Goal: Feedback & Contribution: Leave review/rating

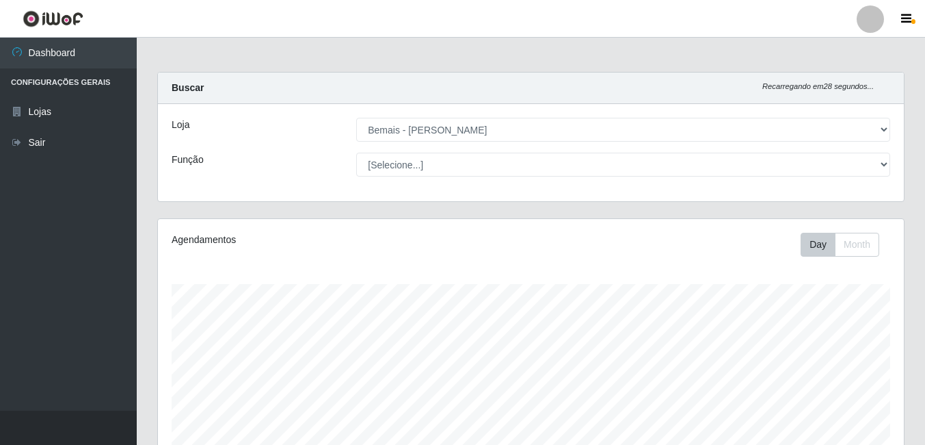
select select "230"
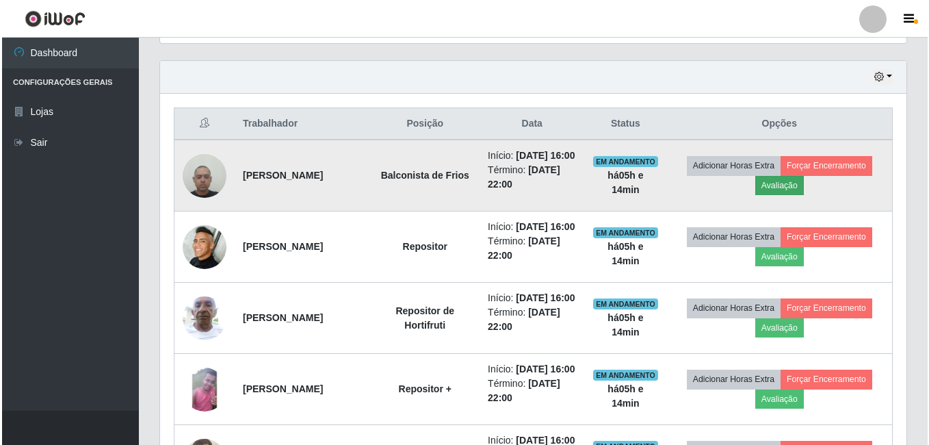
scroll to position [284, 746]
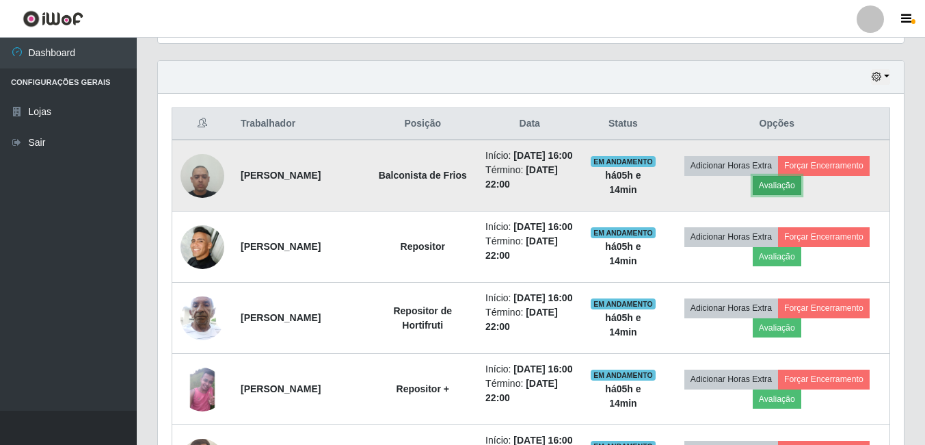
click at [793, 192] on button "Avaliação" at bounding box center [777, 185] width 49 height 19
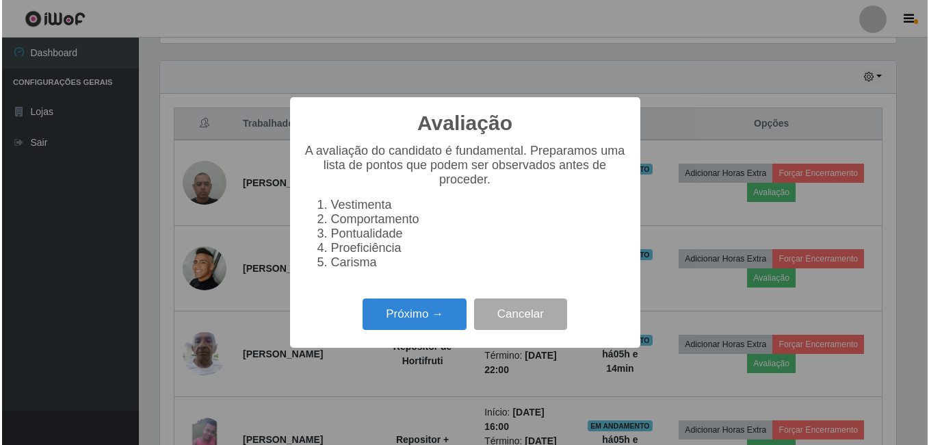
scroll to position [284, 739]
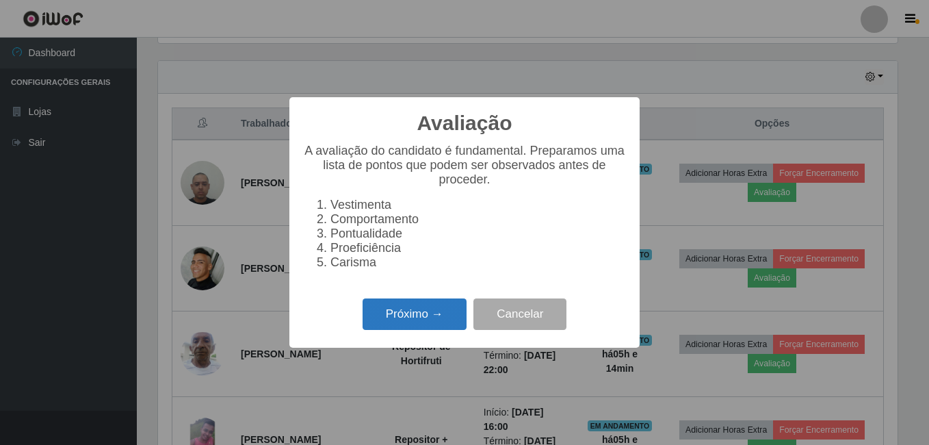
click at [420, 324] on button "Próximo →" at bounding box center [415, 314] width 104 height 32
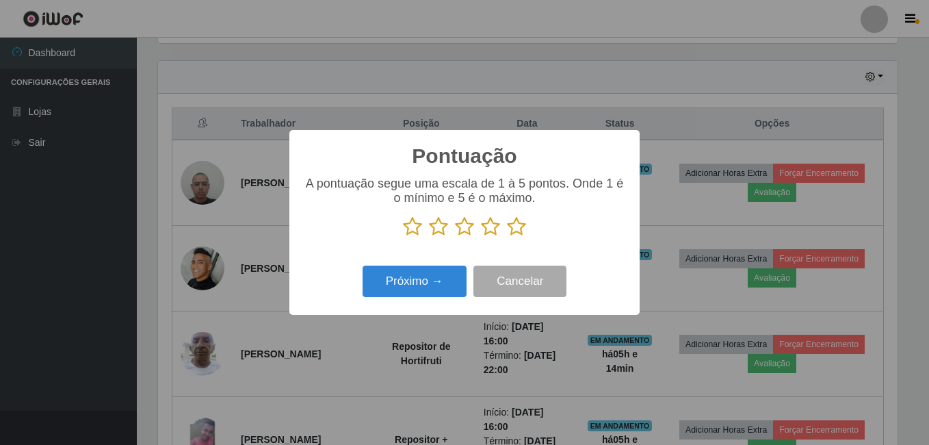
click at [516, 228] on icon at bounding box center [516, 226] width 19 height 21
click at [507, 237] on input "radio" at bounding box center [507, 237] width 0 height 0
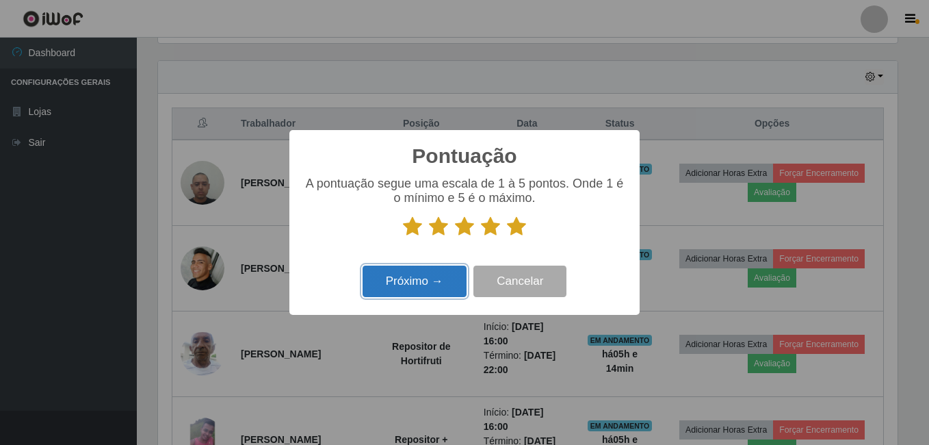
click at [439, 276] on button "Próximo →" at bounding box center [415, 281] width 104 height 32
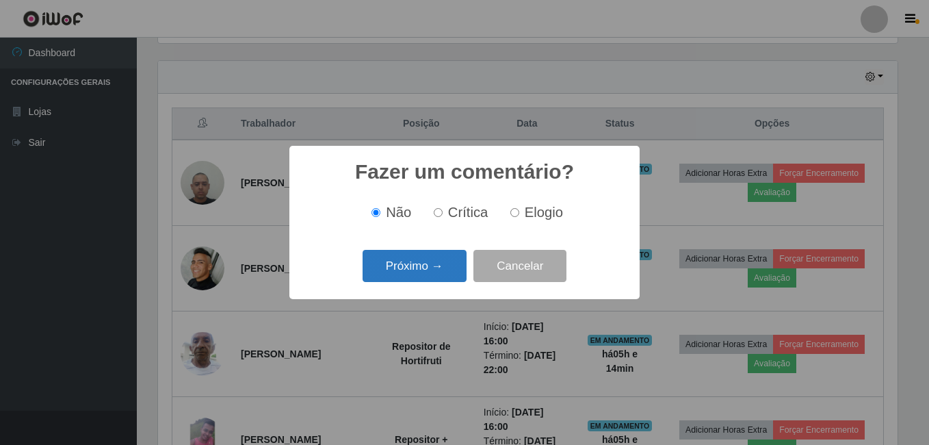
click at [431, 265] on button "Próximo →" at bounding box center [415, 266] width 104 height 32
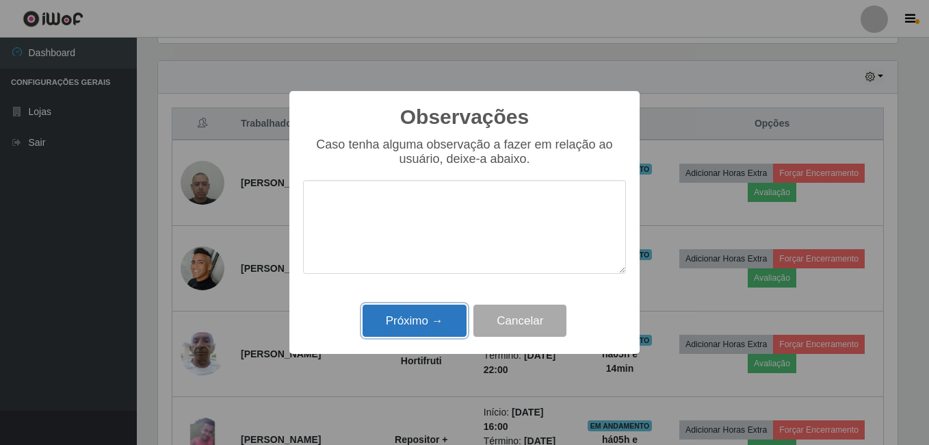
click at [412, 321] on button "Próximo →" at bounding box center [415, 320] width 104 height 32
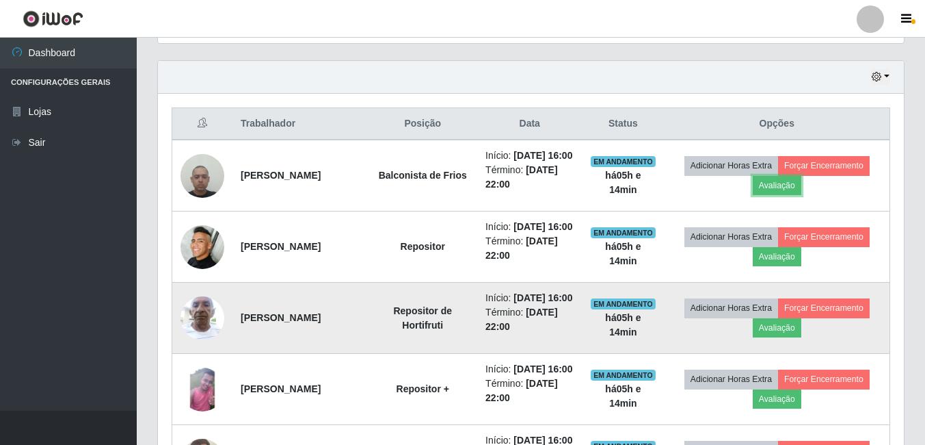
scroll to position [284, 746]
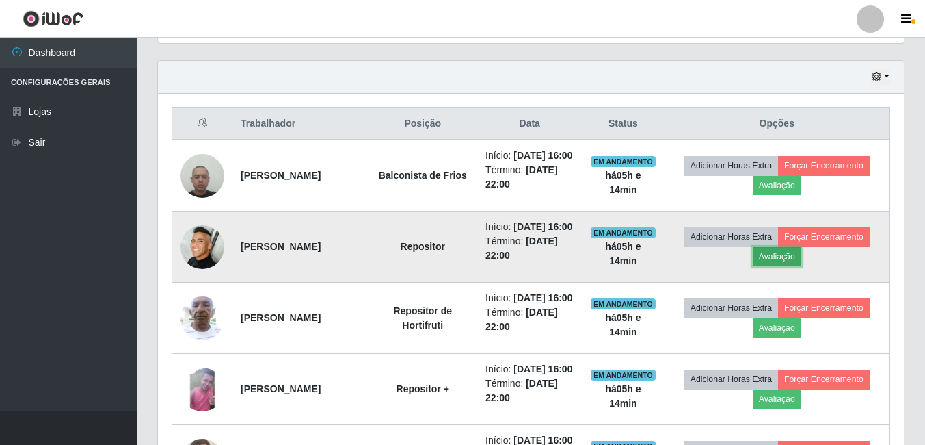
click at [786, 266] on button "Avaliação" at bounding box center [777, 256] width 49 height 19
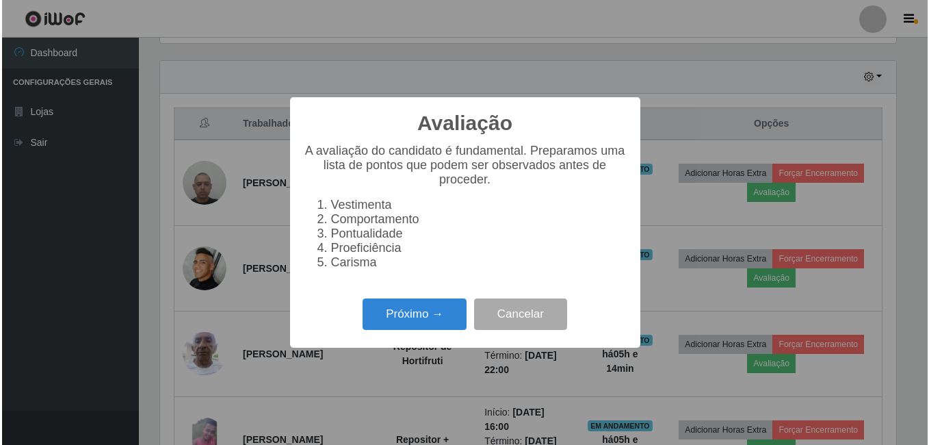
scroll to position [284, 739]
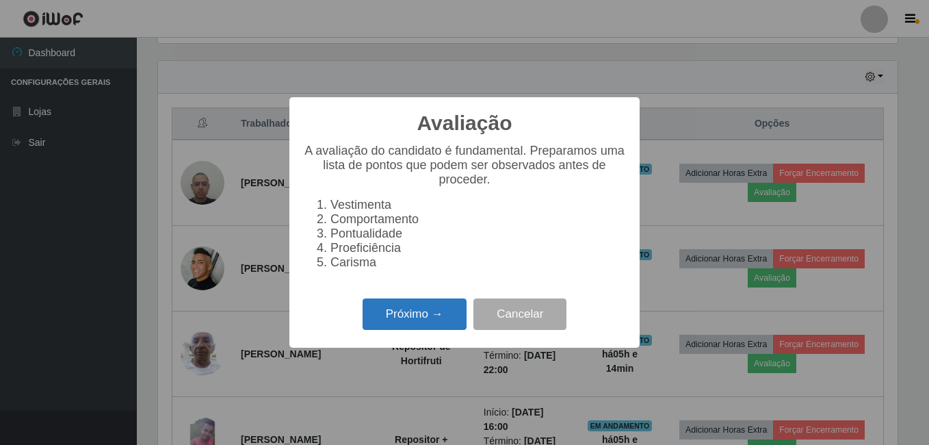
click at [443, 326] on button "Próximo →" at bounding box center [415, 314] width 104 height 32
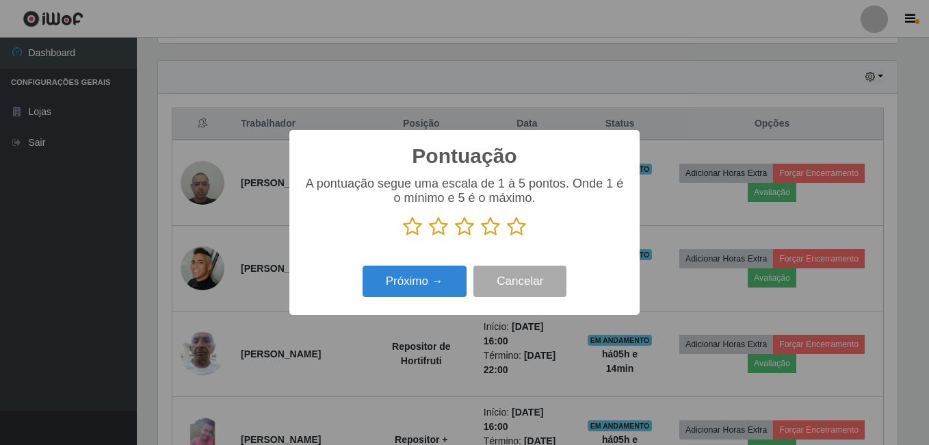
click at [516, 234] on icon at bounding box center [516, 226] width 19 height 21
click at [507, 237] on input "radio" at bounding box center [507, 237] width 0 height 0
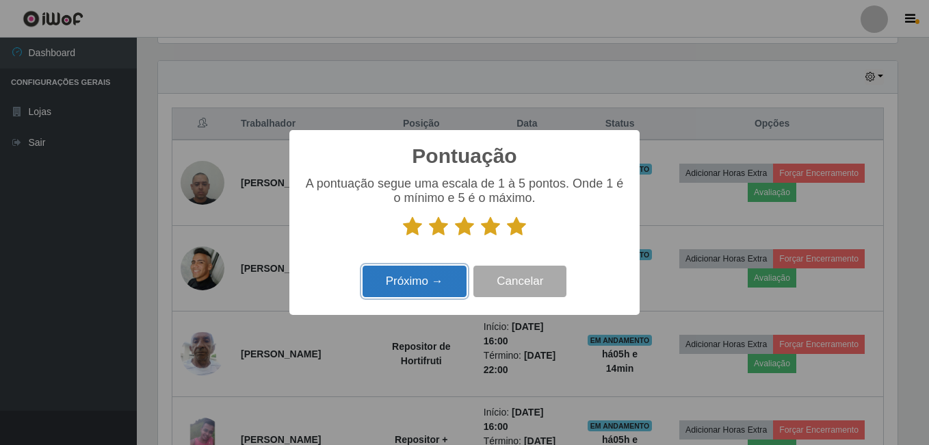
click at [453, 285] on button "Próximo →" at bounding box center [415, 281] width 104 height 32
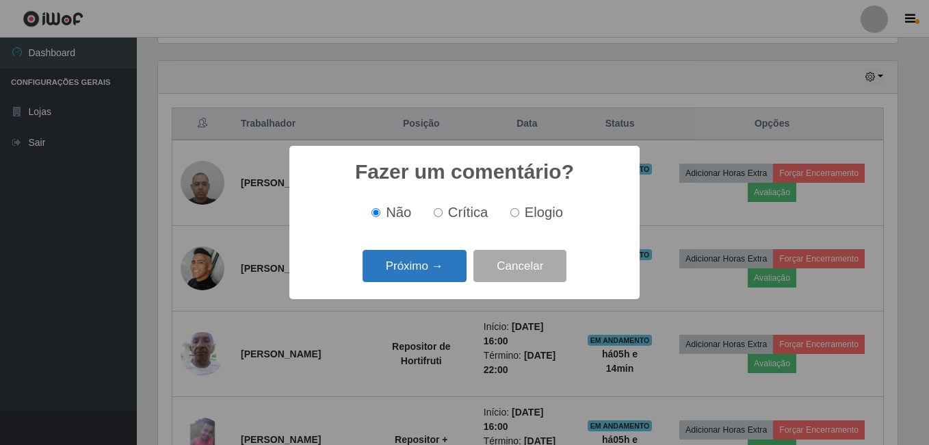
click at [434, 270] on button "Próximo →" at bounding box center [415, 266] width 104 height 32
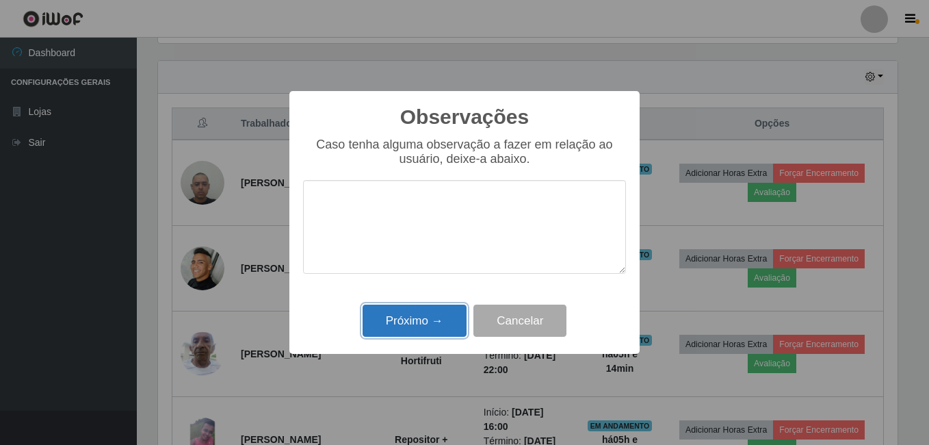
click at [430, 315] on button "Próximo →" at bounding box center [415, 320] width 104 height 32
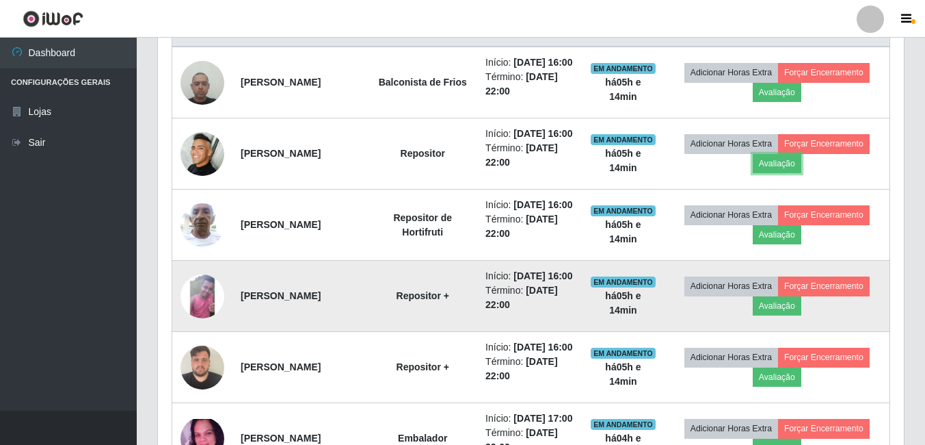
scroll to position [596, 0]
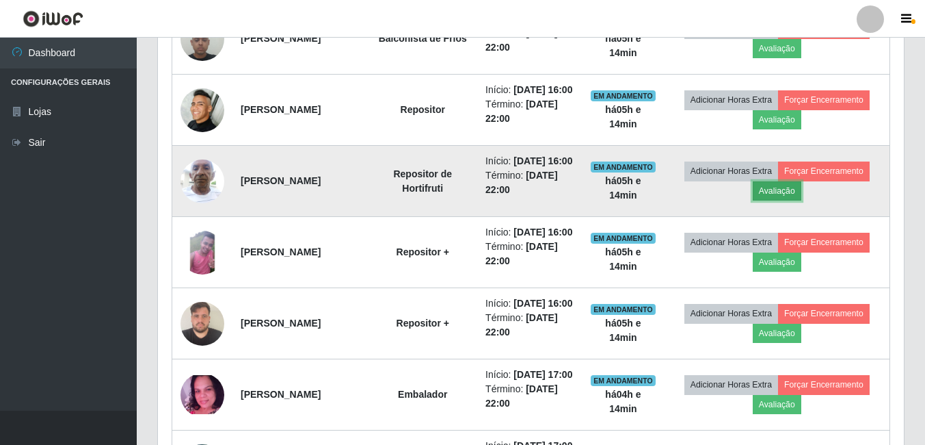
click at [780, 200] on button "Avaliação" at bounding box center [777, 190] width 49 height 19
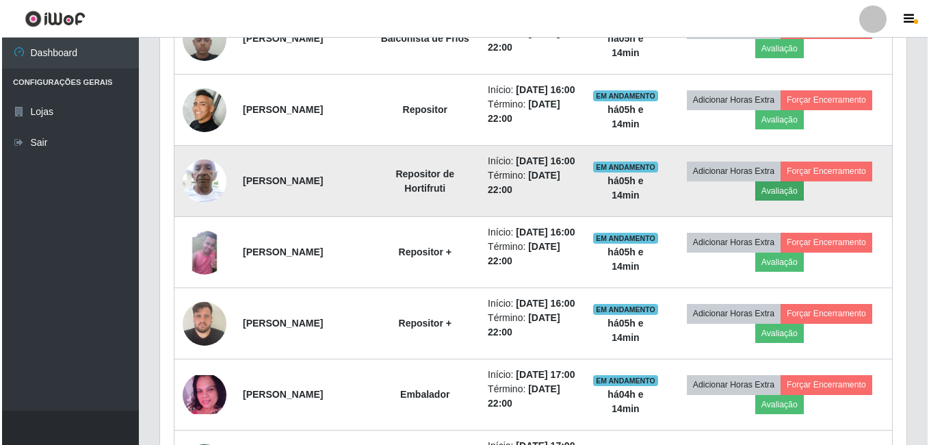
scroll to position [284, 739]
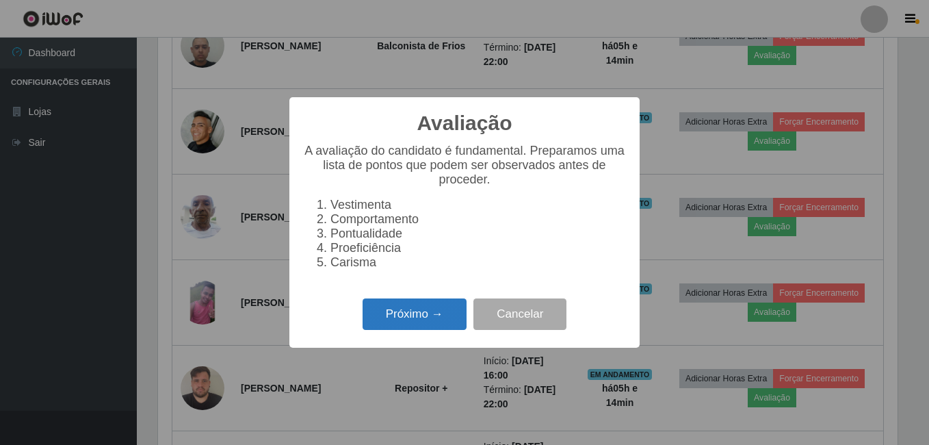
click at [399, 319] on button "Próximo →" at bounding box center [415, 314] width 104 height 32
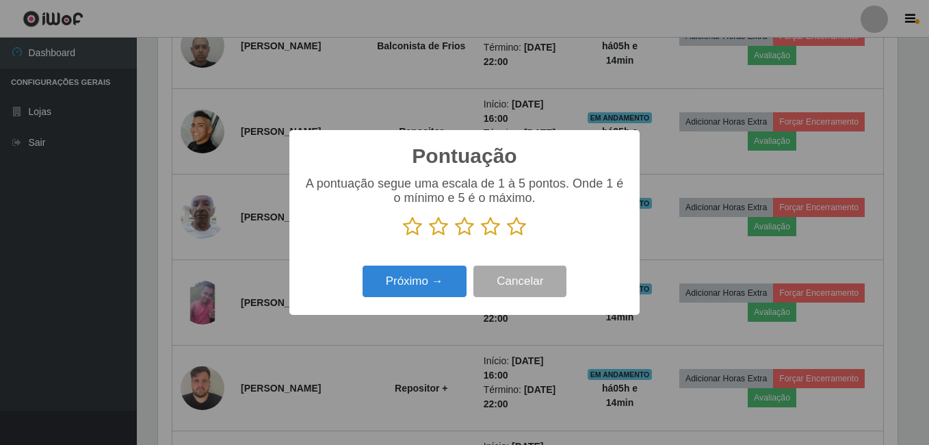
click at [512, 230] on icon at bounding box center [516, 226] width 19 height 21
click at [507, 237] on input "radio" at bounding box center [507, 237] width 0 height 0
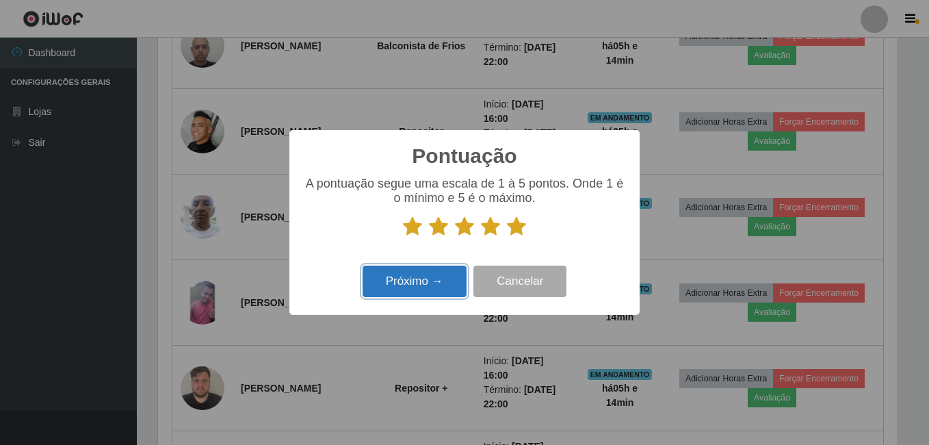
click at [417, 280] on button "Próximo →" at bounding box center [415, 281] width 104 height 32
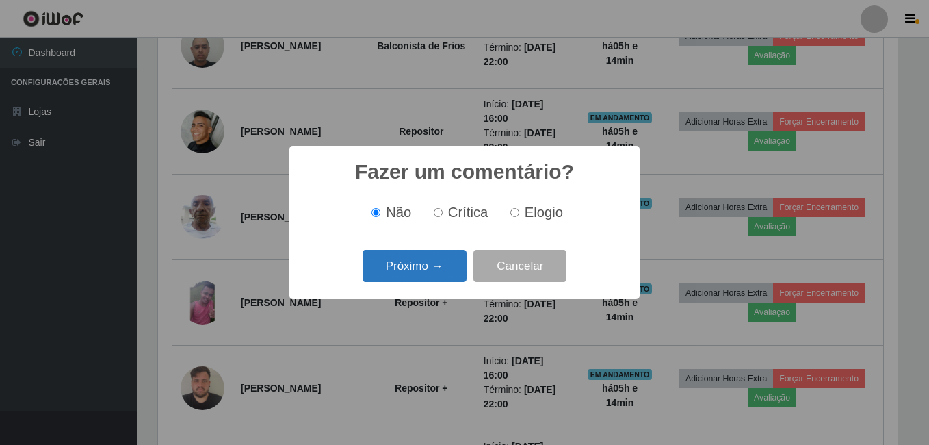
click at [419, 268] on button "Próximo →" at bounding box center [415, 266] width 104 height 32
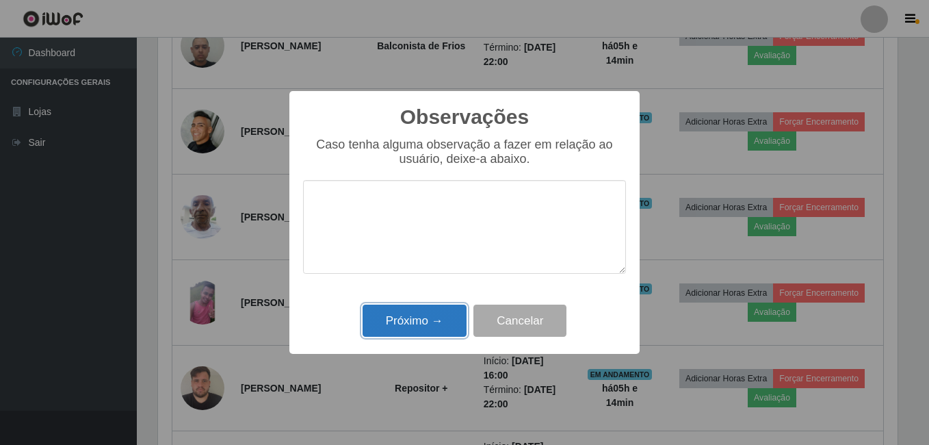
click at [430, 317] on button "Próximo →" at bounding box center [415, 320] width 104 height 32
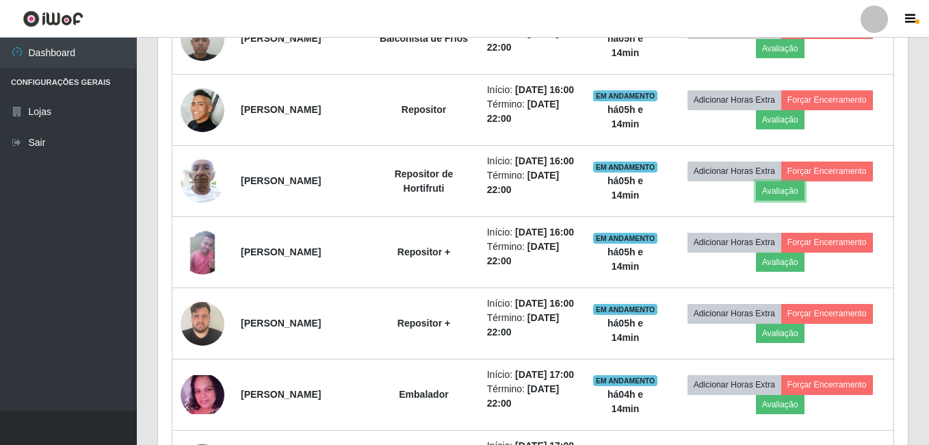
scroll to position [284, 746]
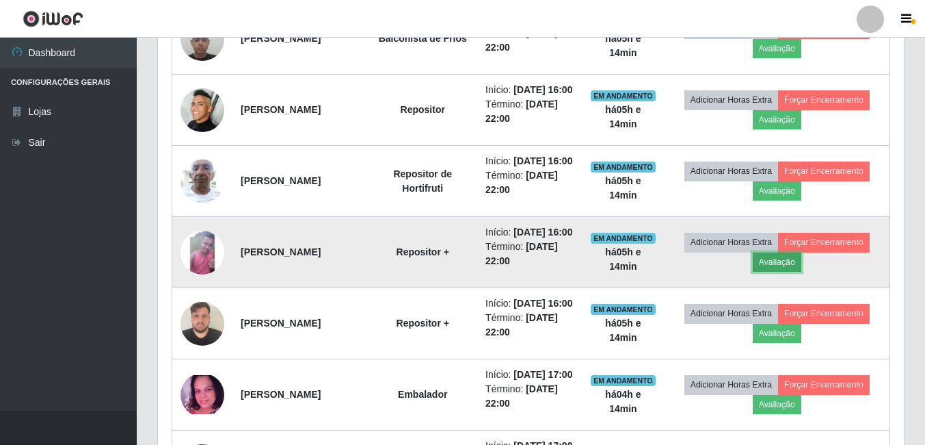
click at [777, 272] on button "Avaliação" at bounding box center [777, 261] width 49 height 19
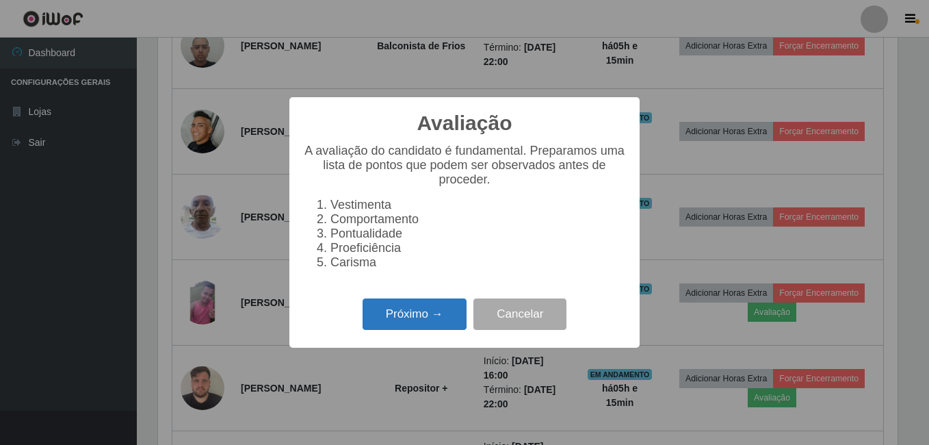
click at [408, 319] on button "Próximo →" at bounding box center [415, 314] width 104 height 32
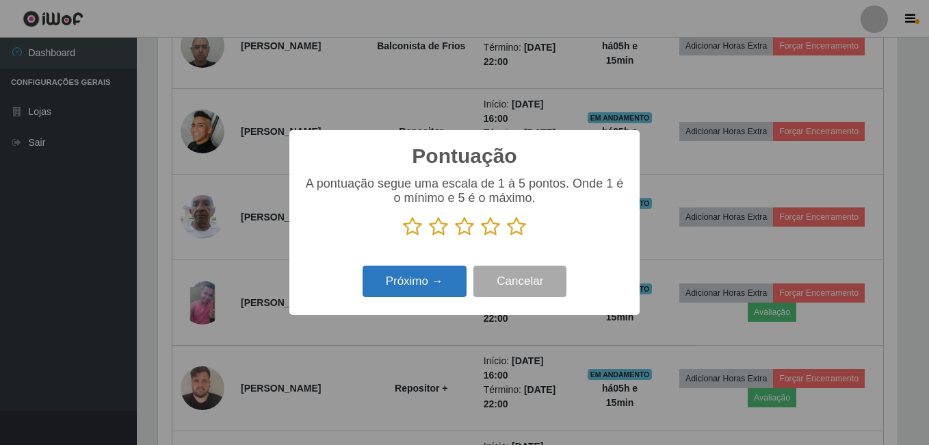
scroll to position [683680, 683224]
click at [517, 230] on icon at bounding box center [516, 226] width 19 height 21
click at [507, 237] on input "radio" at bounding box center [507, 237] width 0 height 0
click at [416, 279] on button "Próximo →" at bounding box center [415, 281] width 104 height 32
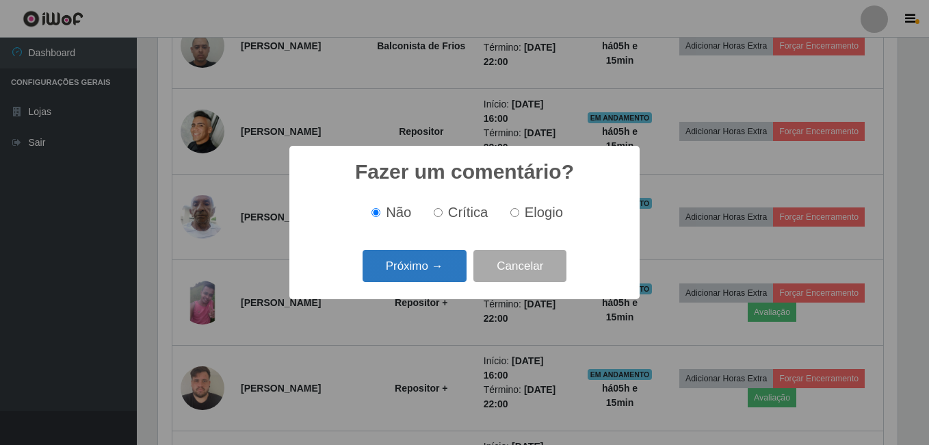
click at [423, 270] on button "Próximo →" at bounding box center [415, 266] width 104 height 32
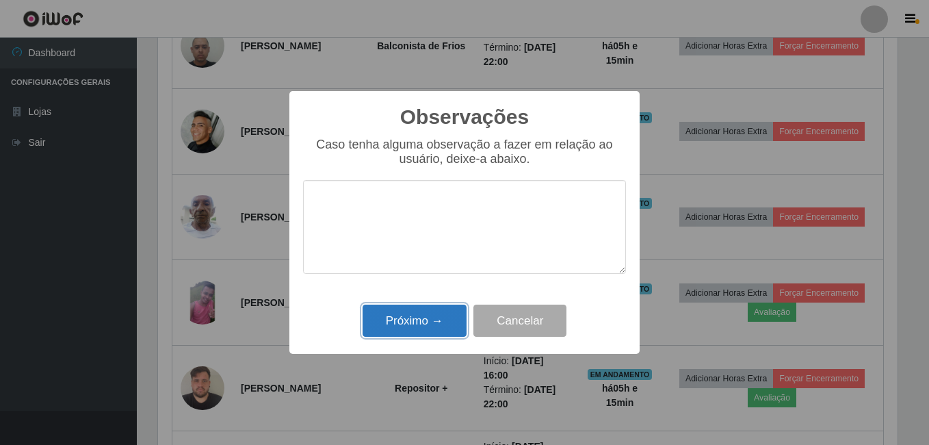
click at [400, 315] on button "Próximo →" at bounding box center [415, 320] width 104 height 32
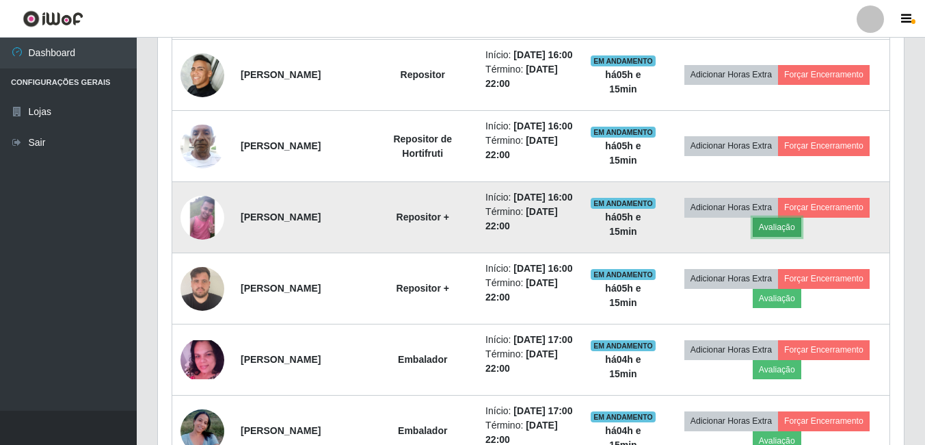
scroll to position [733, 0]
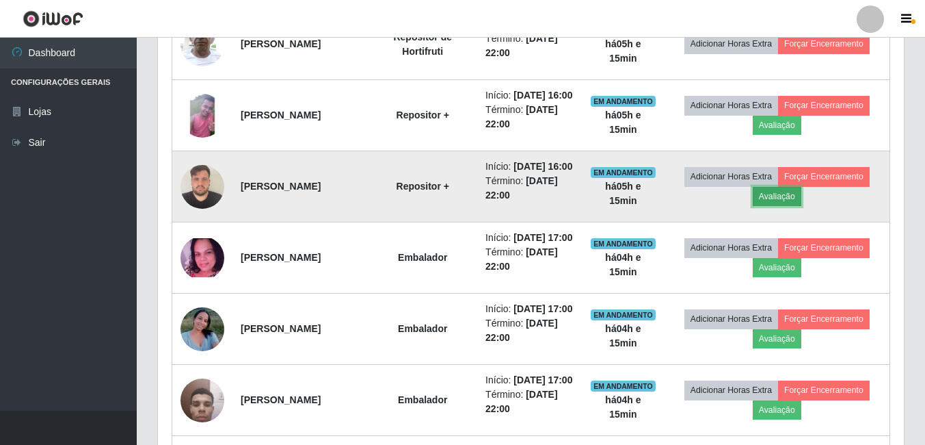
click at [793, 206] on button "Avaliação" at bounding box center [777, 196] width 49 height 19
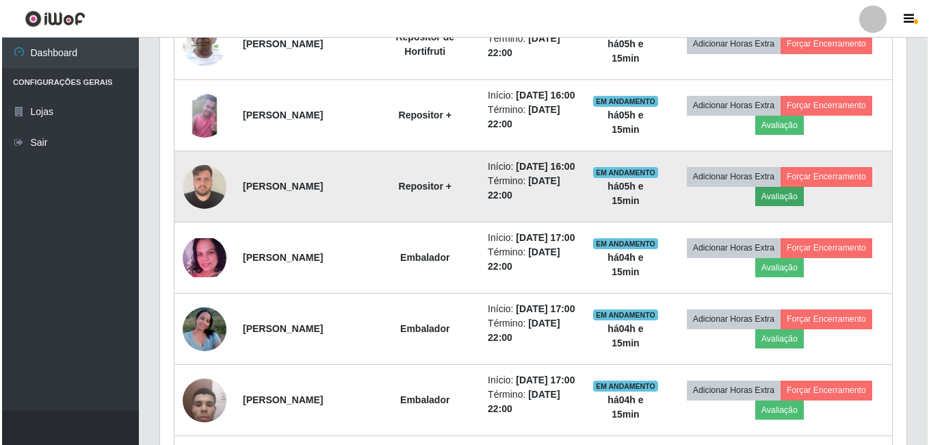
scroll to position [284, 739]
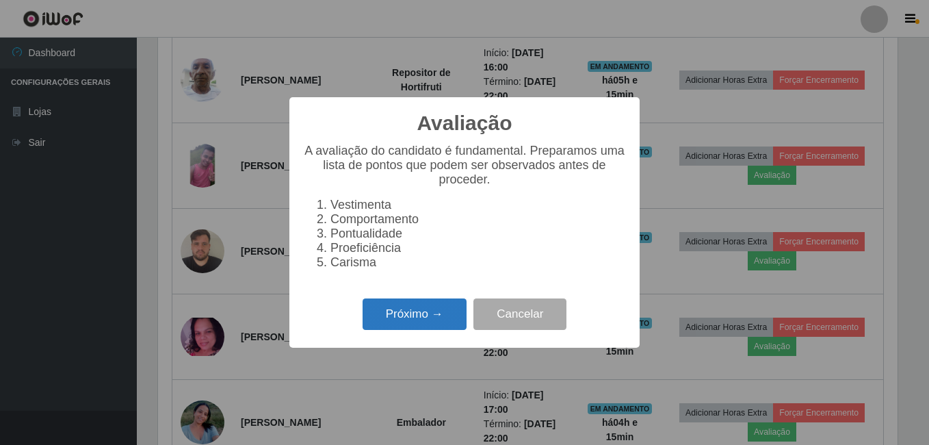
click at [402, 322] on button "Próximo →" at bounding box center [415, 314] width 104 height 32
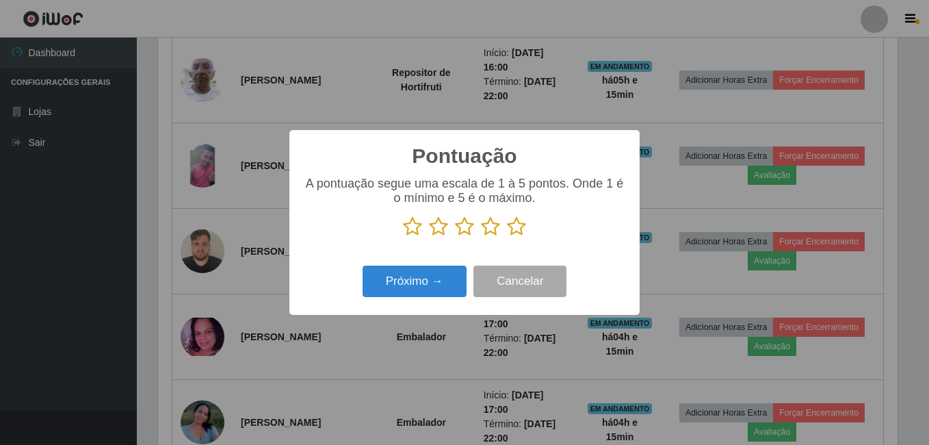
click at [516, 231] on icon at bounding box center [516, 226] width 19 height 21
click at [507, 237] on input "radio" at bounding box center [507, 237] width 0 height 0
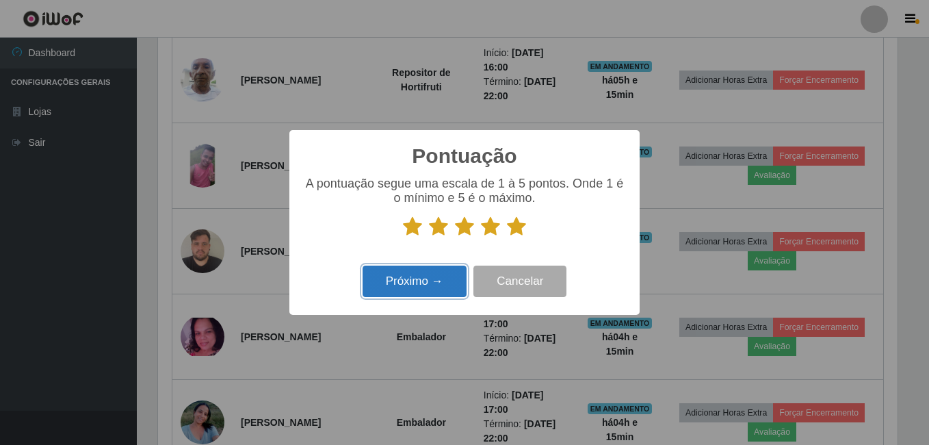
click at [421, 286] on button "Próximo →" at bounding box center [415, 281] width 104 height 32
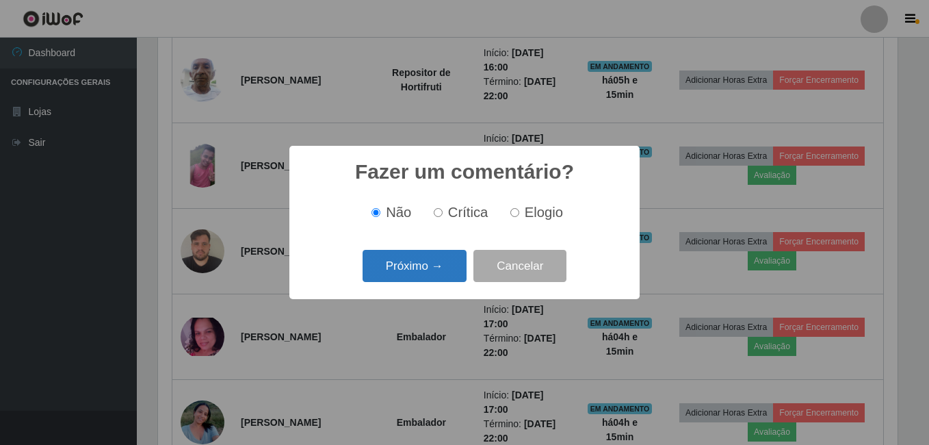
click at [404, 254] on button "Próximo →" at bounding box center [415, 266] width 104 height 32
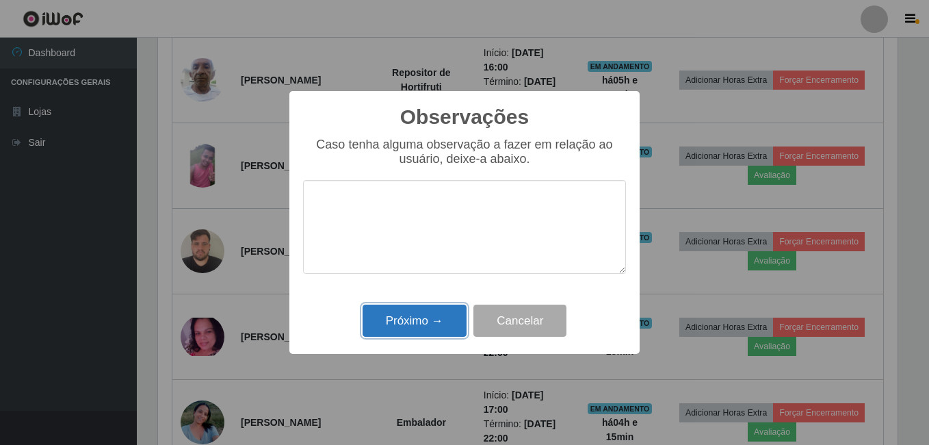
click at [395, 321] on button "Próximo →" at bounding box center [415, 320] width 104 height 32
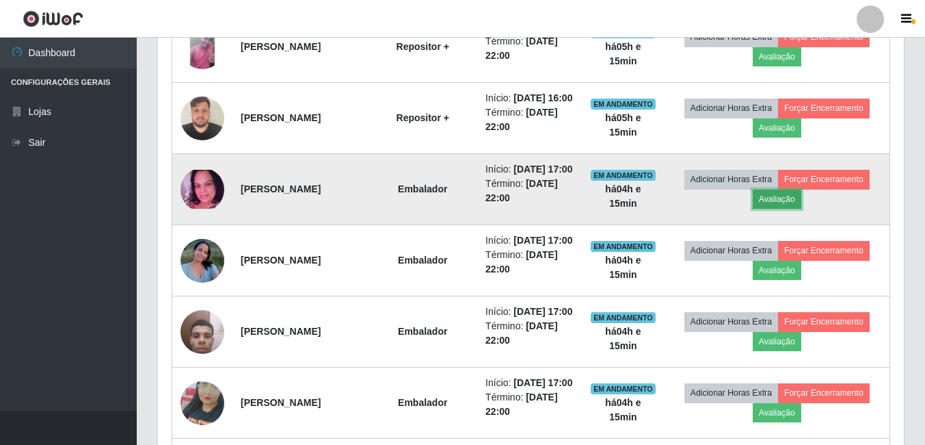
click at [780, 209] on button "Avaliação" at bounding box center [777, 198] width 49 height 19
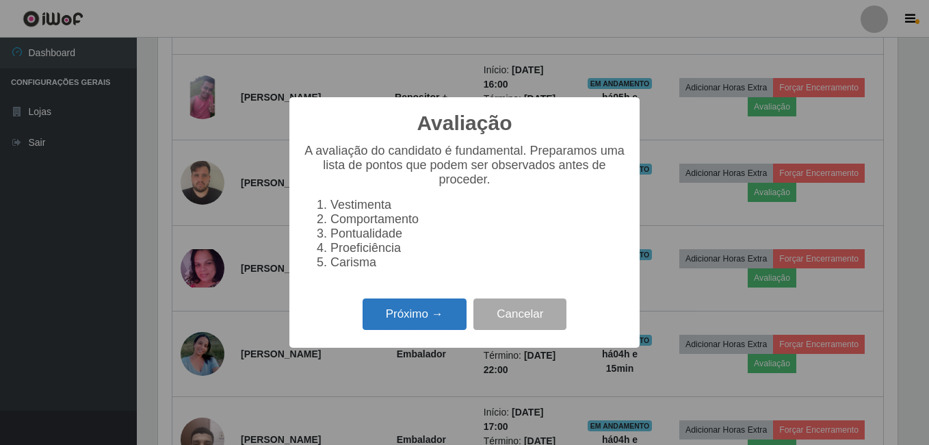
click at [446, 324] on button "Próximo →" at bounding box center [415, 314] width 104 height 32
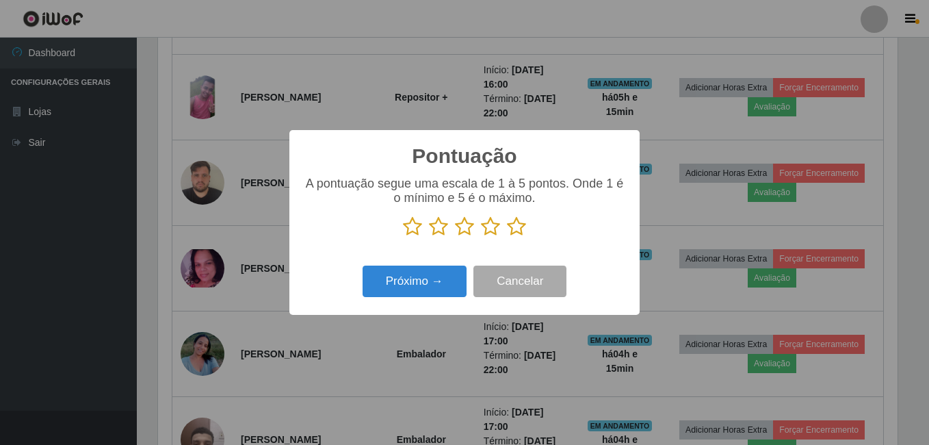
click at [516, 226] on icon at bounding box center [516, 226] width 19 height 21
click at [507, 237] on input "radio" at bounding box center [507, 237] width 0 height 0
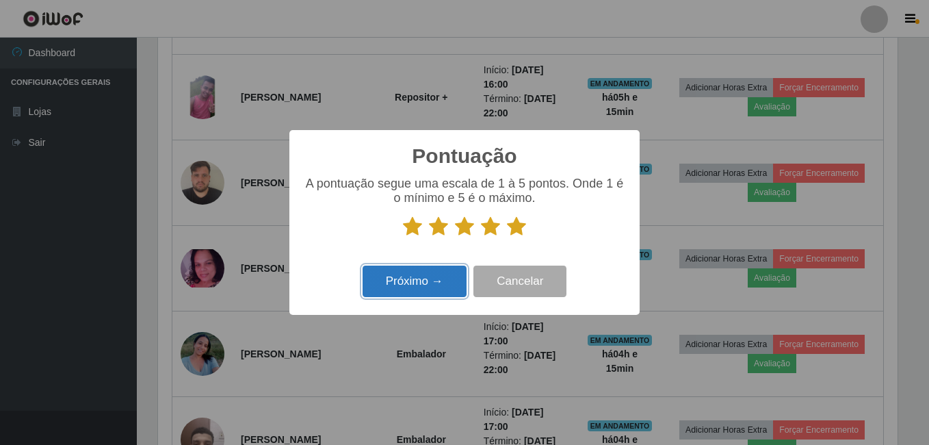
click at [434, 276] on button "Próximo →" at bounding box center [415, 281] width 104 height 32
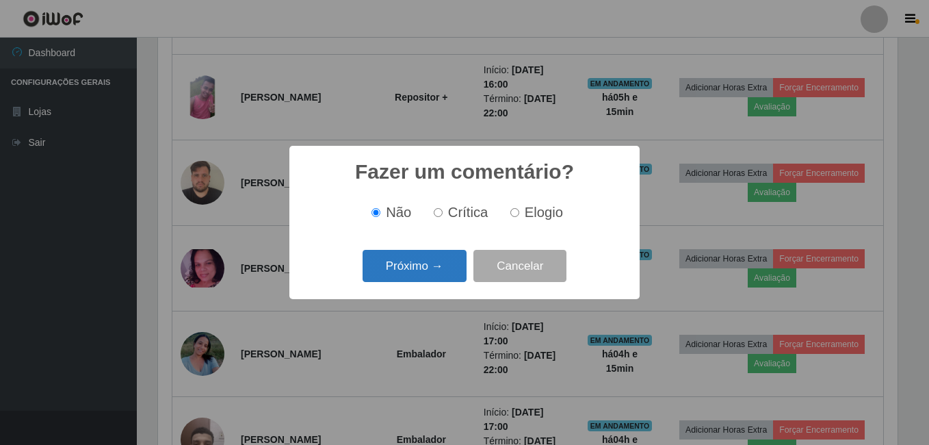
click at [400, 274] on button "Próximo →" at bounding box center [415, 266] width 104 height 32
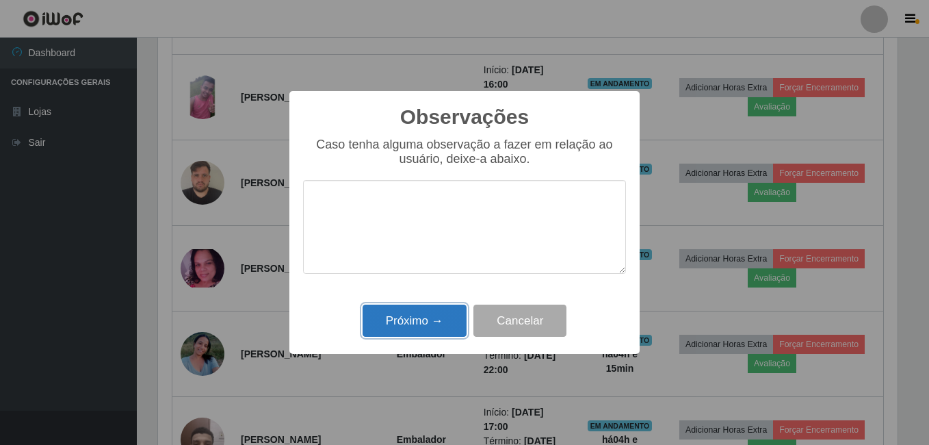
click at [387, 312] on button "Próximo →" at bounding box center [415, 320] width 104 height 32
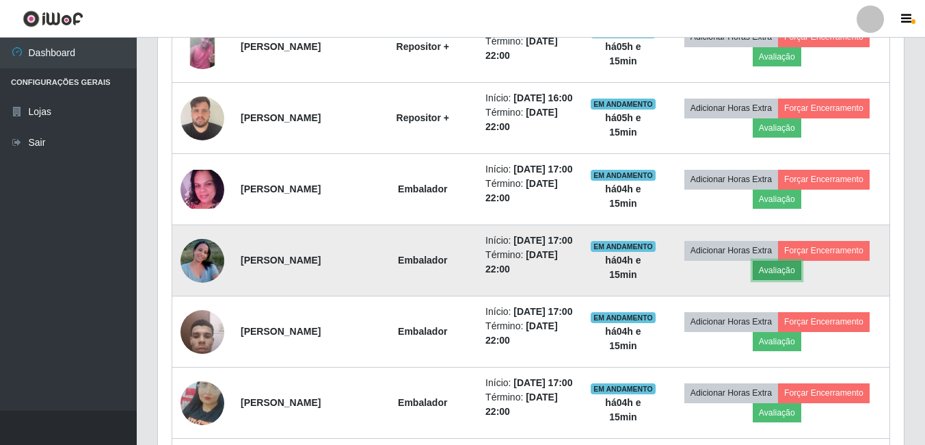
click at [777, 280] on button "Avaliação" at bounding box center [777, 270] width 49 height 19
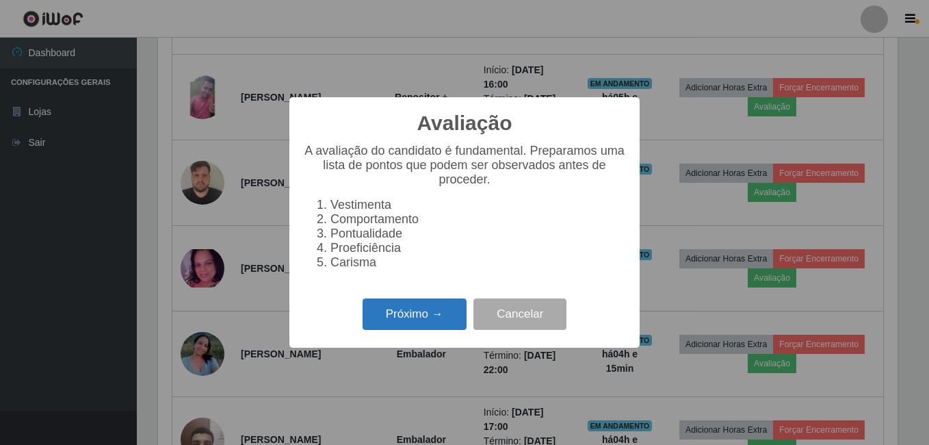
click at [438, 330] on button "Próximo →" at bounding box center [415, 314] width 104 height 32
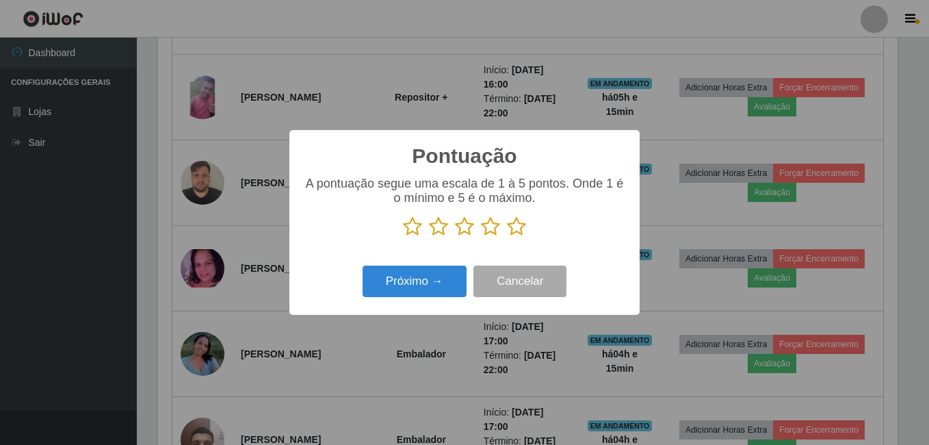
click at [519, 225] on icon at bounding box center [516, 226] width 19 height 21
click at [507, 237] on input "radio" at bounding box center [507, 237] width 0 height 0
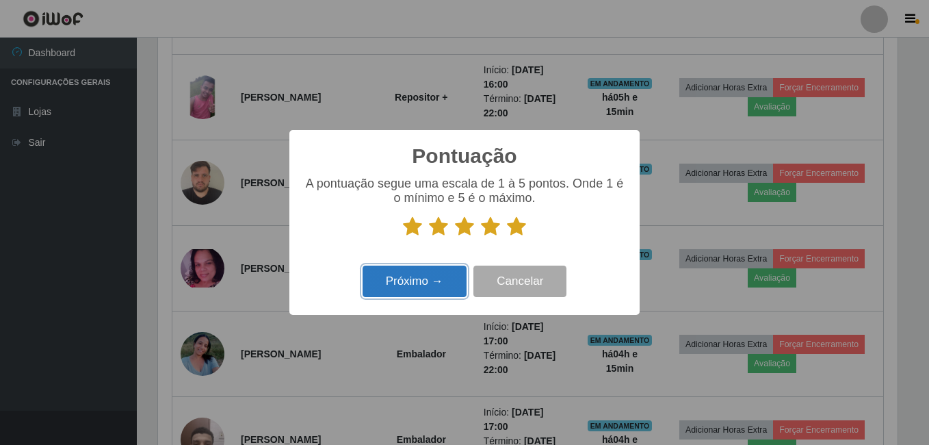
click at [427, 280] on button "Próximo →" at bounding box center [415, 281] width 104 height 32
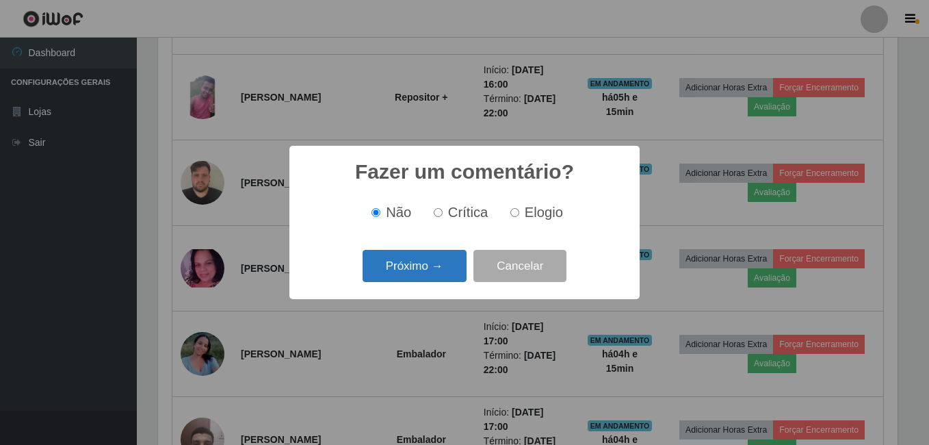
click at [428, 265] on button "Próximo →" at bounding box center [415, 266] width 104 height 32
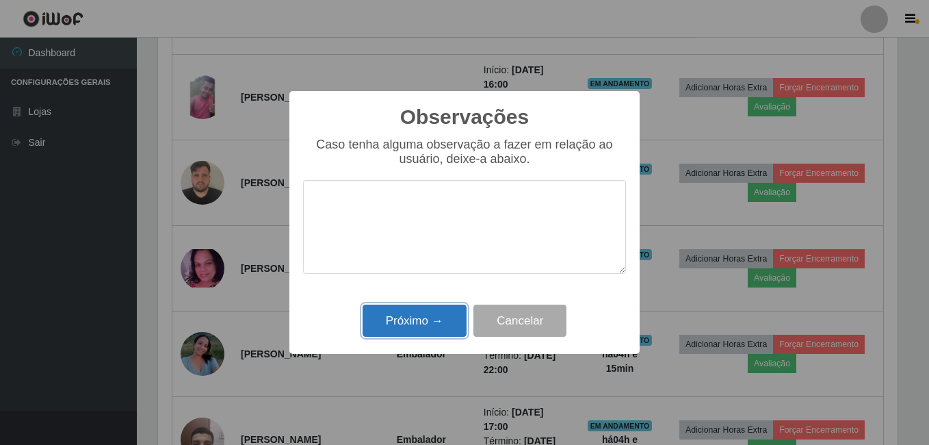
click at [412, 328] on button "Próximo →" at bounding box center [415, 320] width 104 height 32
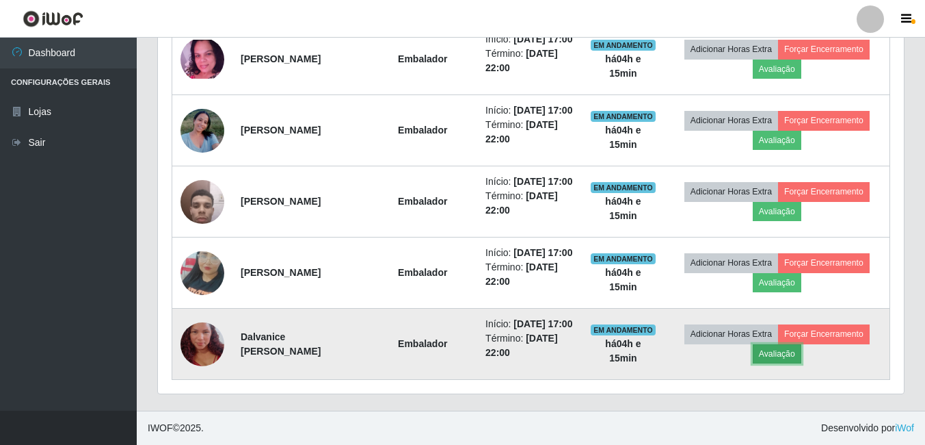
click at [793, 345] on button "Avaliação" at bounding box center [777, 353] width 49 height 19
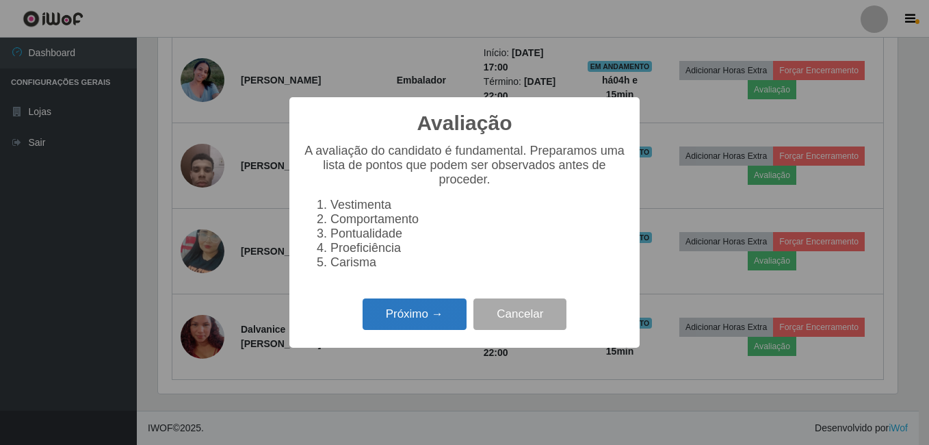
click at [404, 319] on button "Próximo →" at bounding box center [415, 314] width 104 height 32
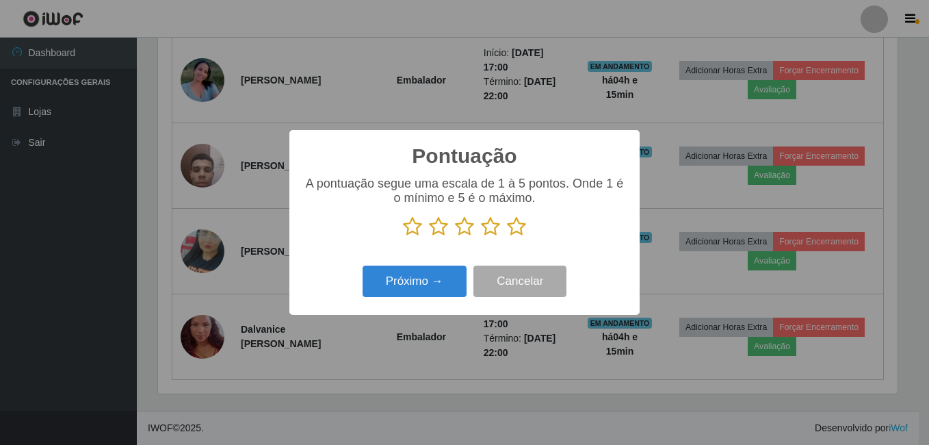
click at [515, 230] on icon at bounding box center [516, 226] width 19 height 21
click at [507, 237] on input "radio" at bounding box center [507, 237] width 0 height 0
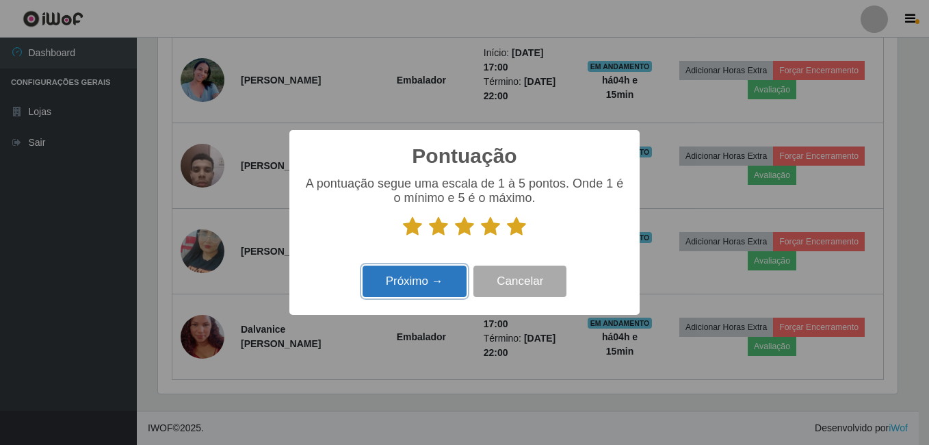
click at [436, 280] on button "Próximo →" at bounding box center [415, 281] width 104 height 32
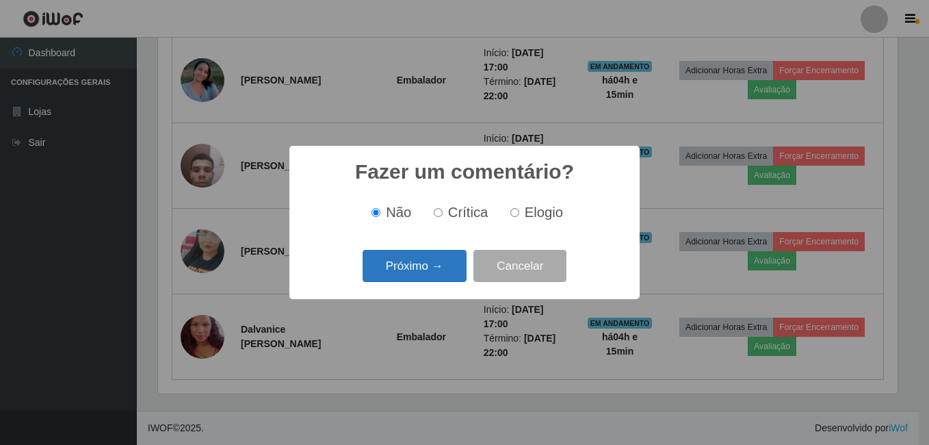
click at [438, 267] on button "Próximo →" at bounding box center [415, 266] width 104 height 32
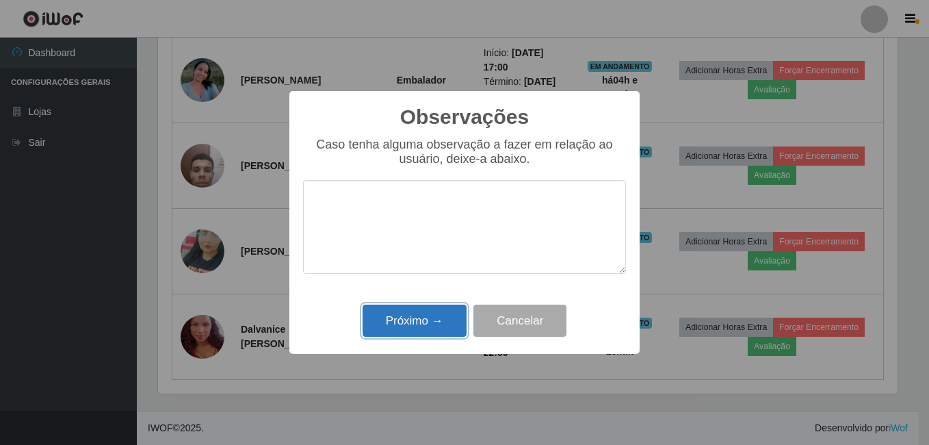
click at [415, 320] on button "Próximo →" at bounding box center [415, 320] width 104 height 32
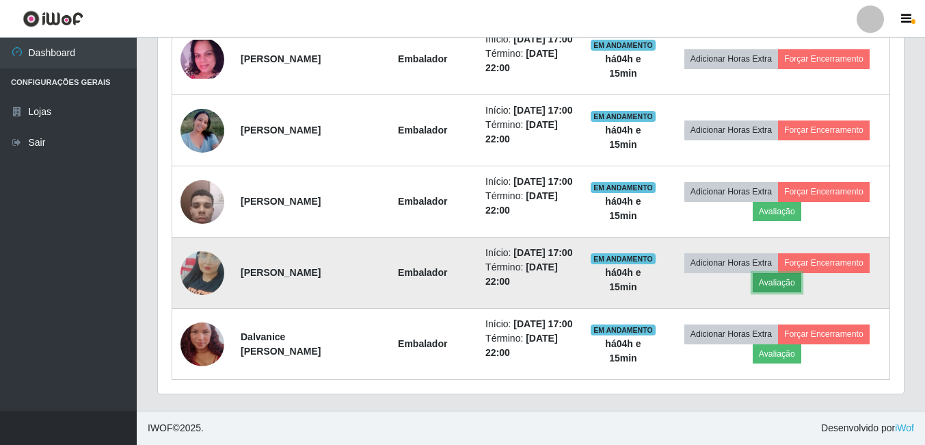
click at [776, 273] on button "Avaliação" at bounding box center [777, 282] width 49 height 19
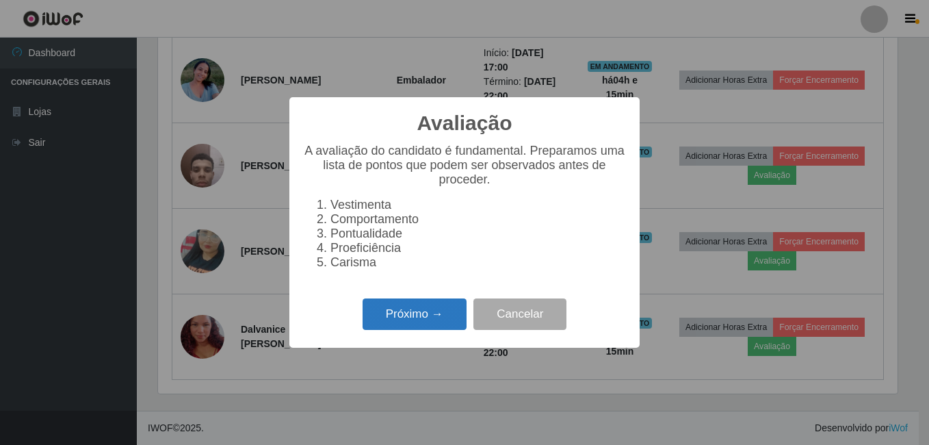
click at [442, 318] on button "Próximo →" at bounding box center [415, 314] width 104 height 32
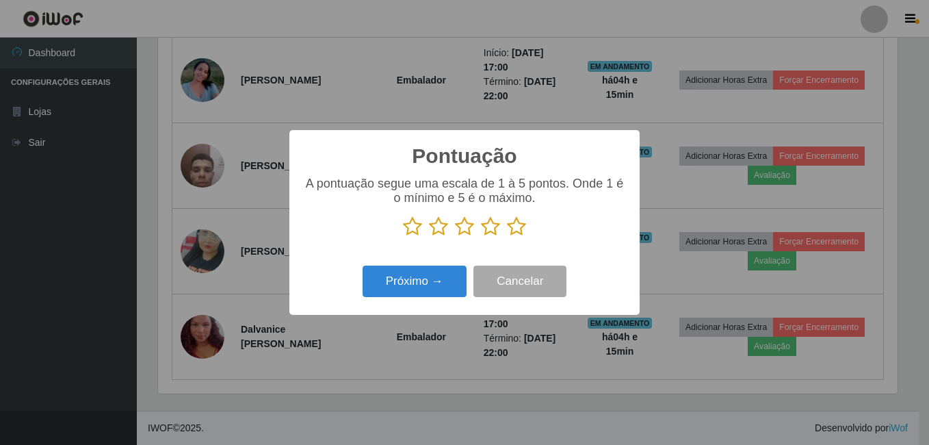
click at [513, 228] on icon at bounding box center [516, 226] width 19 height 21
click at [507, 237] on input "radio" at bounding box center [507, 237] width 0 height 0
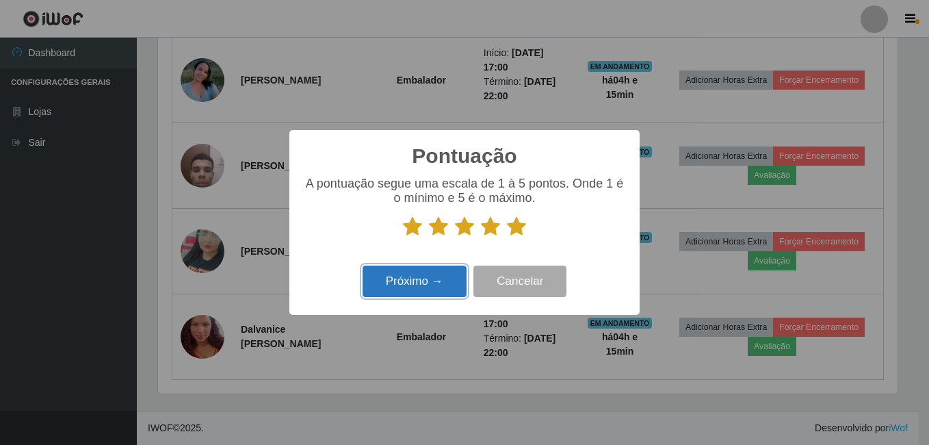
click at [425, 285] on button "Próximo →" at bounding box center [415, 281] width 104 height 32
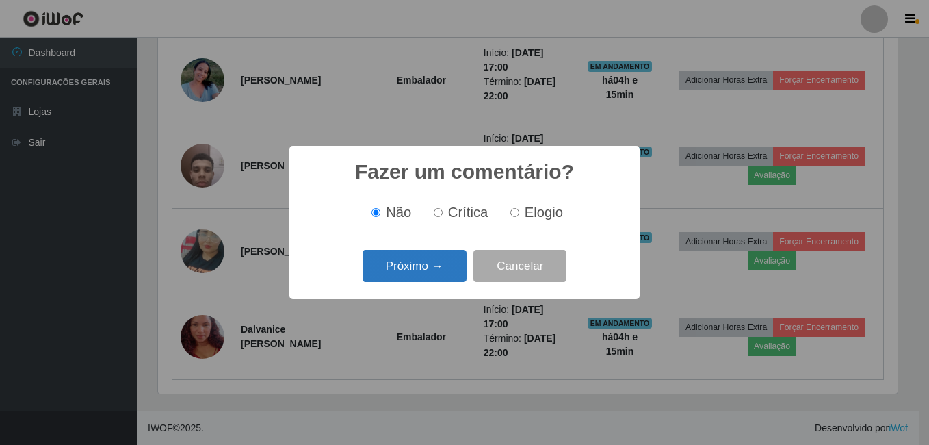
click at [437, 270] on button "Próximo →" at bounding box center [415, 266] width 104 height 32
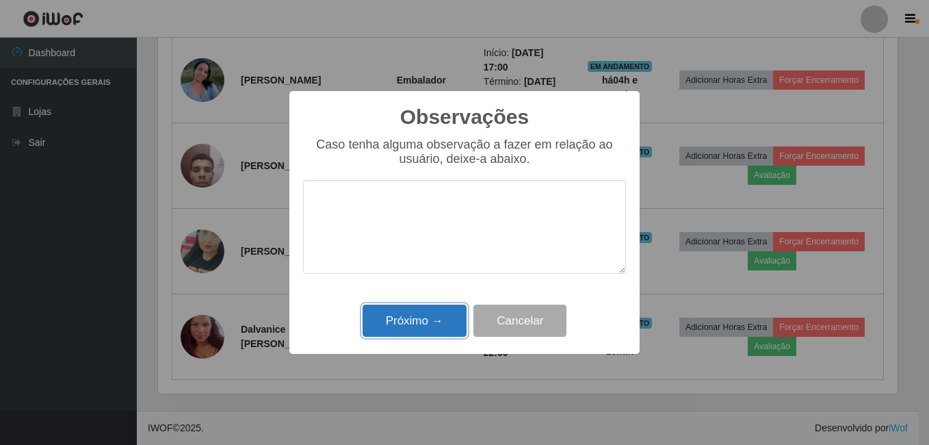
click at [398, 318] on button "Próximo →" at bounding box center [415, 320] width 104 height 32
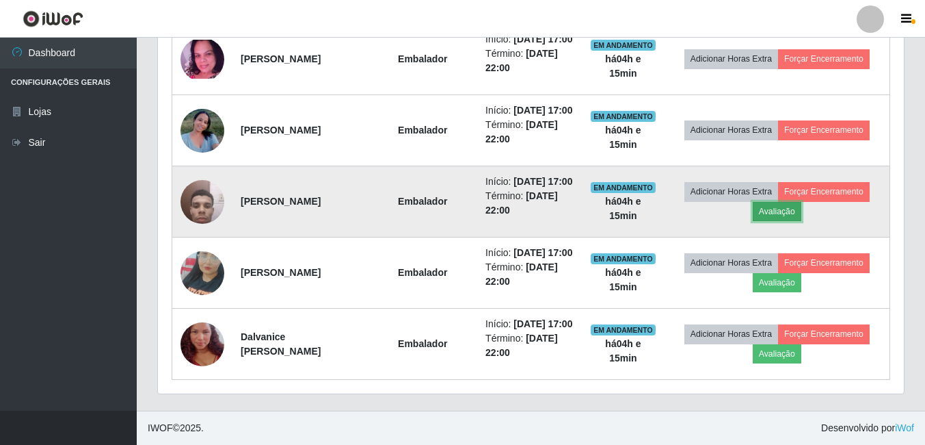
click at [800, 202] on button "Avaliação" at bounding box center [777, 211] width 49 height 19
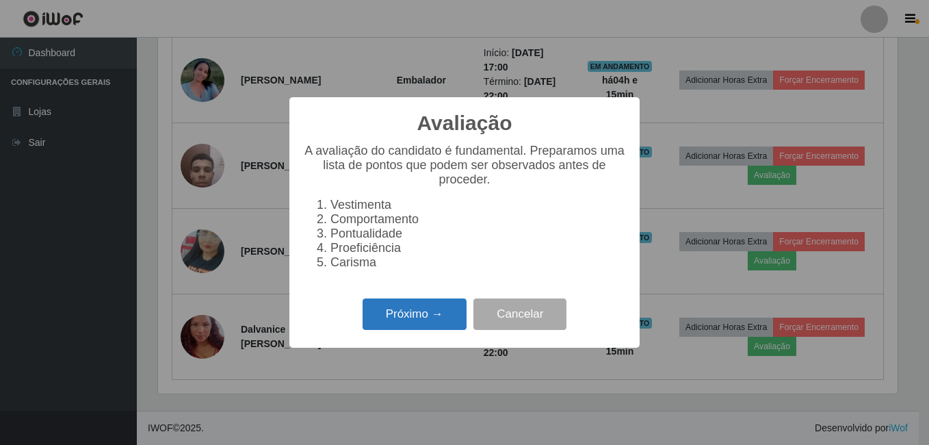
click at [422, 321] on button "Próximo →" at bounding box center [415, 314] width 104 height 32
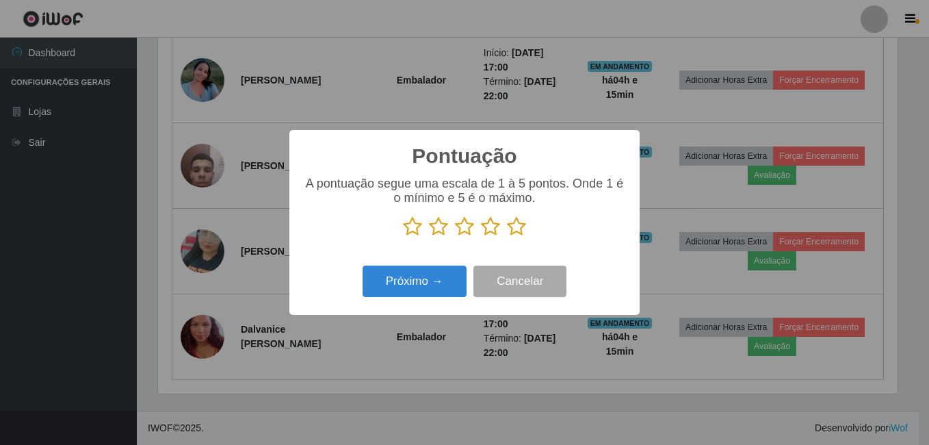
click at [525, 229] on icon at bounding box center [516, 226] width 19 height 21
click at [507, 237] on input "radio" at bounding box center [507, 237] width 0 height 0
click at [516, 227] on icon at bounding box center [516, 226] width 19 height 21
click at [507, 237] on input "radio" at bounding box center [507, 237] width 0 height 0
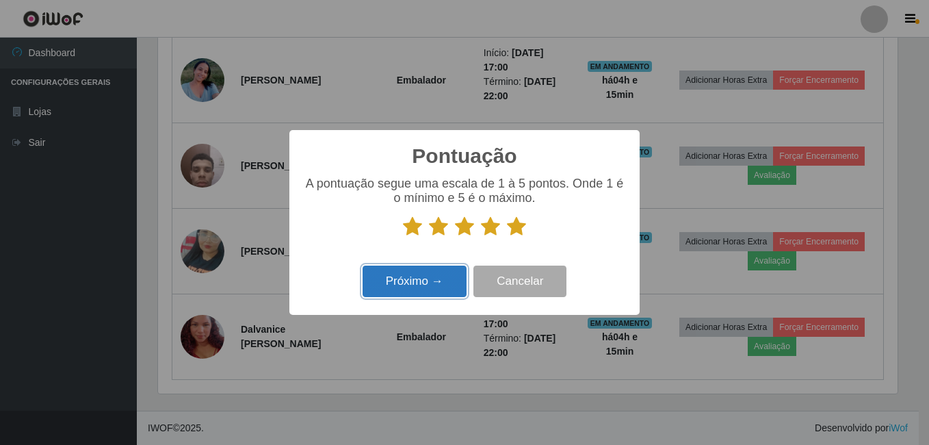
click at [451, 274] on button "Próximo →" at bounding box center [415, 281] width 104 height 32
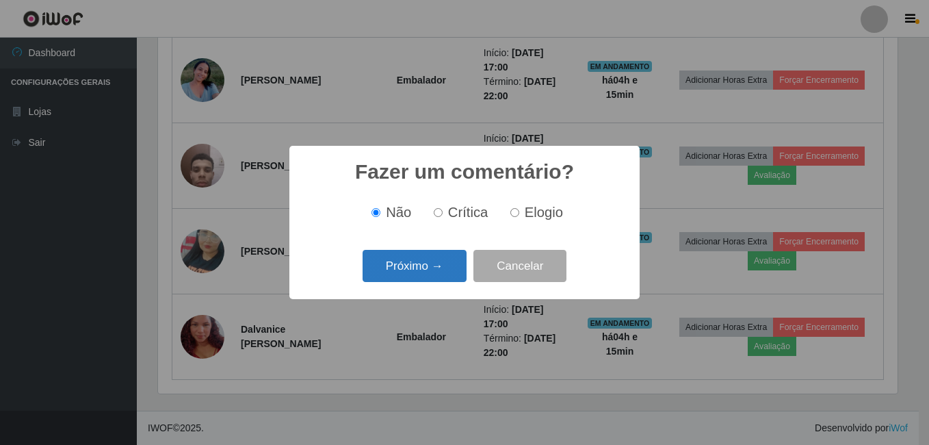
click at [442, 258] on button "Próximo →" at bounding box center [415, 266] width 104 height 32
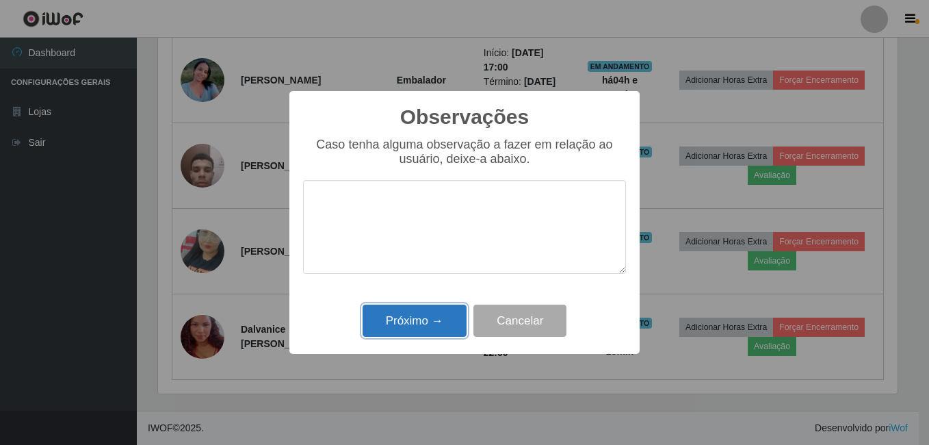
click at [399, 319] on button "Próximo →" at bounding box center [415, 320] width 104 height 32
